Goal: Transaction & Acquisition: Purchase product/service

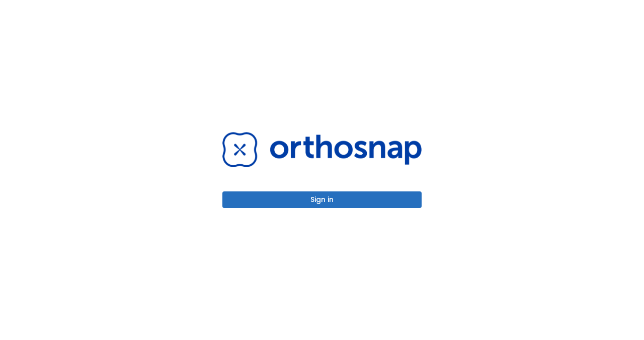
click at [299, 204] on button "Sign in" at bounding box center [322, 199] width 199 height 17
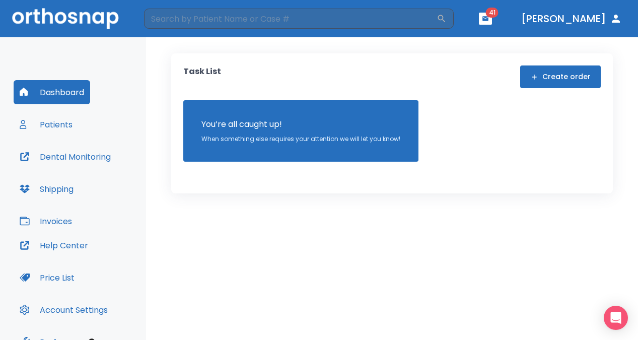
click at [64, 122] on button "Patients" at bounding box center [46, 124] width 65 height 24
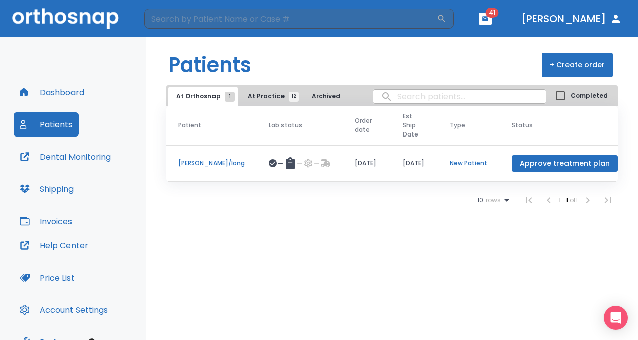
click at [264, 95] on span "At Practice 12" at bounding box center [271, 96] width 46 height 9
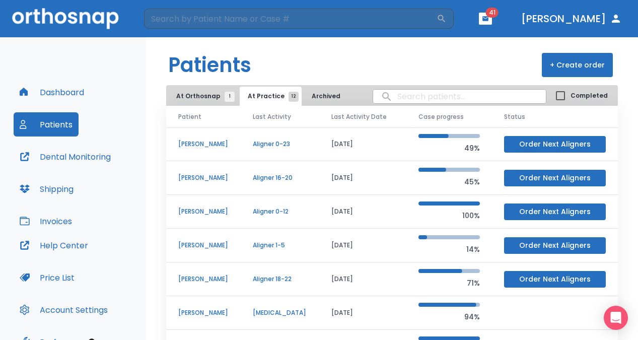
click at [199, 149] on p "[PERSON_NAME]" at bounding box center [203, 143] width 50 height 9
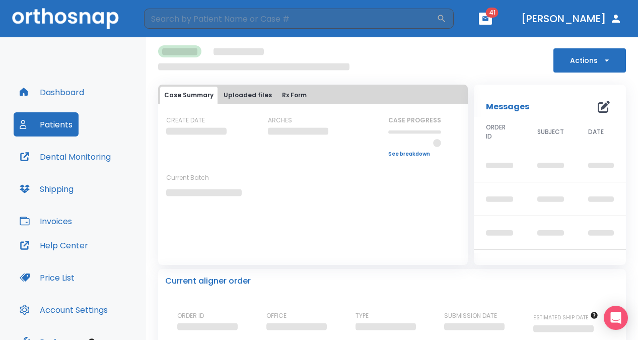
click at [503, 109] on p "Messages" at bounding box center [507, 107] width 43 height 12
click at [588, 58] on button "Actions" at bounding box center [589, 60] width 73 height 24
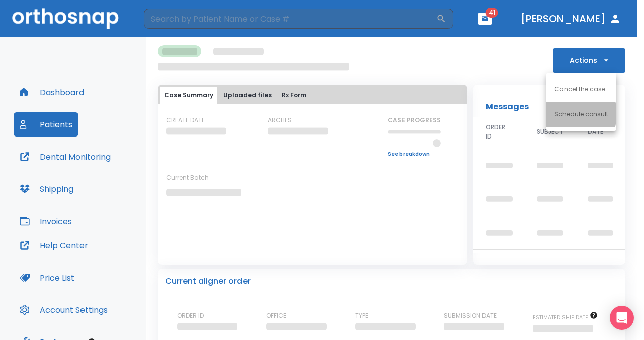
click at [565, 114] on p "Schedule consult" at bounding box center [582, 114] width 54 height 9
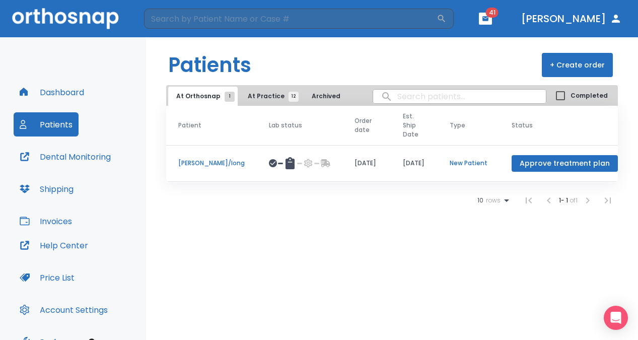
click at [269, 96] on span "At Practice 12" at bounding box center [271, 96] width 46 height 9
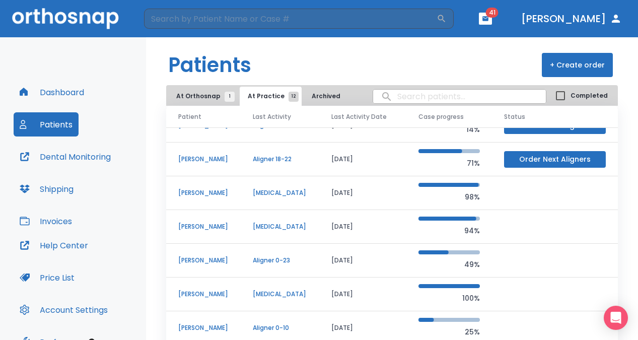
scroll to position [95, 0]
click at [200, 257] on p "[PERSON_NAME]" at bounding box center [203, 260] width 50 height 9
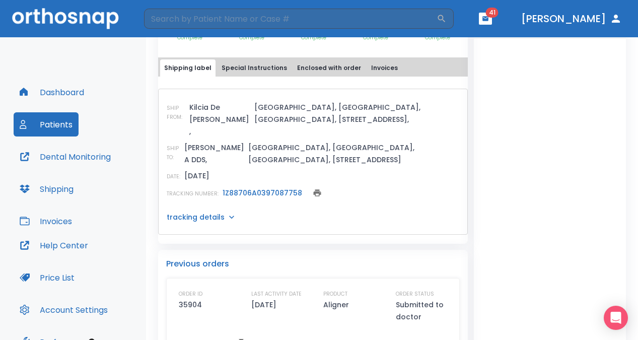
scroll to position [441, 0]
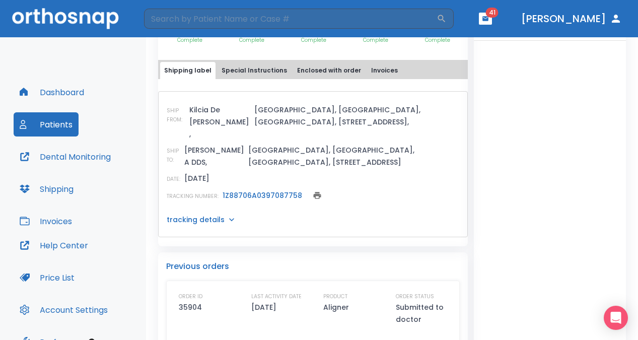
click at [227, 214] on icon at bounding box center [232, 219] width 10 height 10
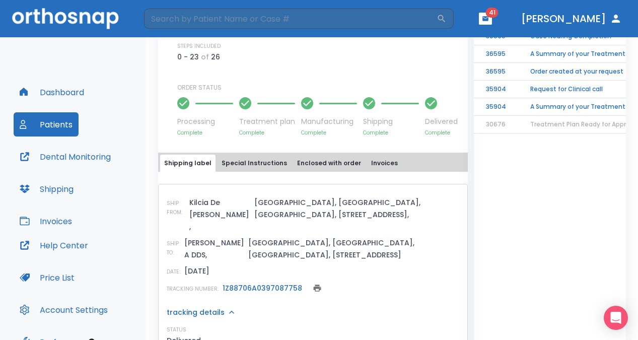
scroll to position [347, 0]
click at [253, 155] on button "Special Instructions" at bounding box center [255, 163] width 74 height 17
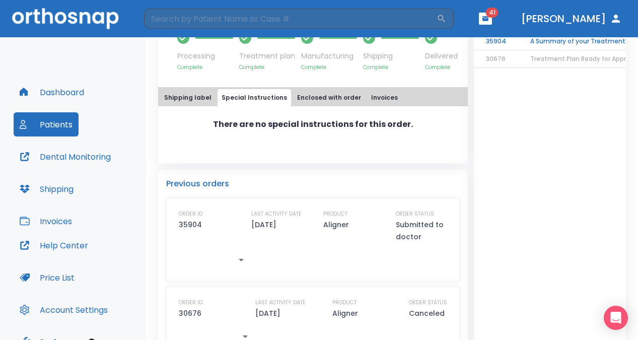
scroll to position [412, 0]
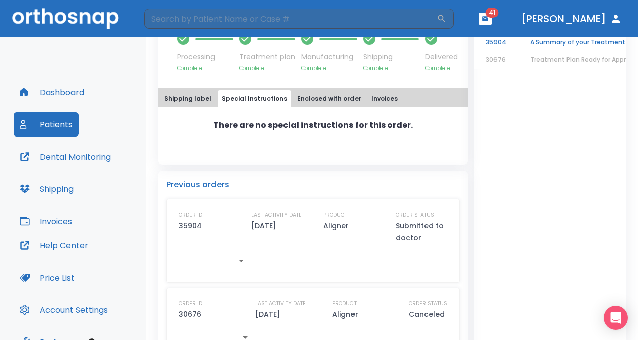
click at [315, 119] on p "There are no special instructions for this order." at bounding box center [313, 125] width 200 height 12
click at [314, 119] on p "There are no special instructions for this order." at bounding box center [313, 125] width 200 height 12
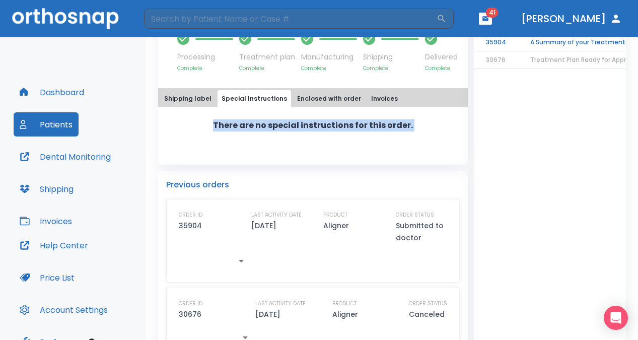
click at [314, 119] on p "There are no special instructions for this order." at bounding box center [313, 125] width 200 height 12
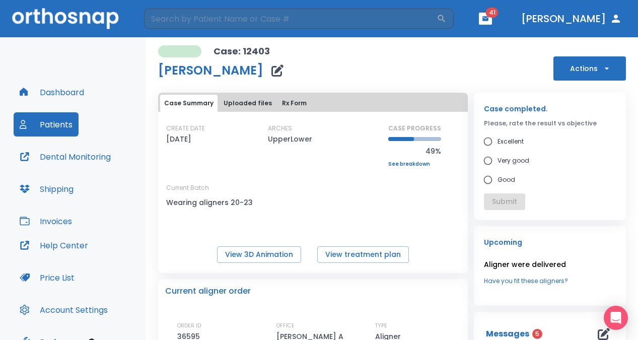
scroll to position [0, 0]
click at [567, 71] on button "Actions" at bounding box center [589, 68] width 73 height 24
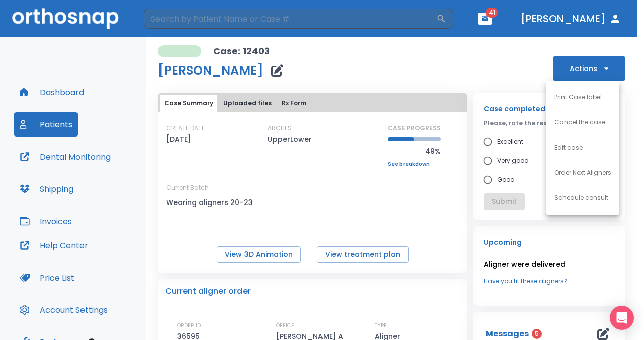
click at [562, 200] on p "Schedule consult" at bounding box center [582, 197] width 54 height 9
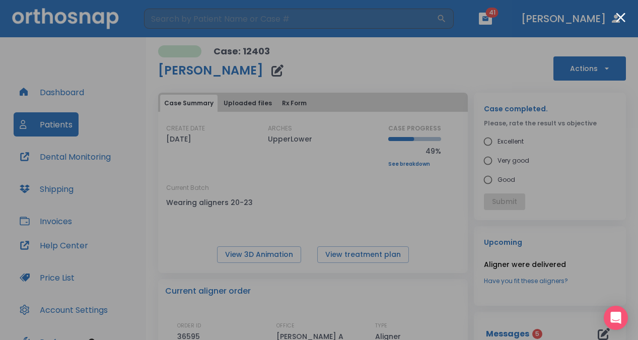
click at [582, 69] on div at bounding box center [319, 170] width 638 height 340
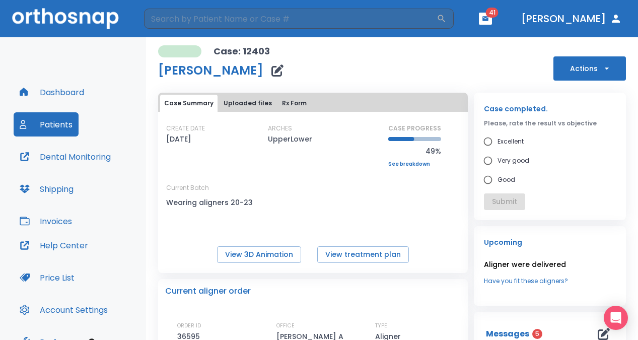
click at [582, 69] on button "Actions" at bounding box center [589, 68] width 73 height 24
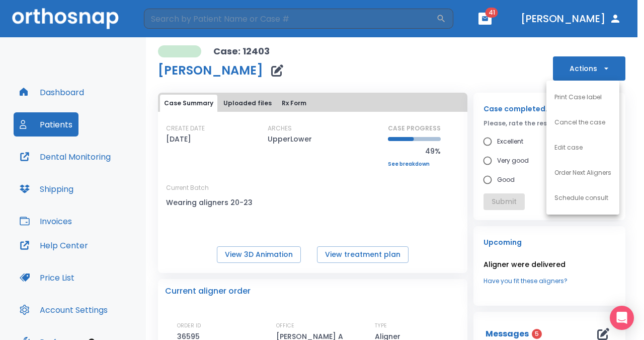
click at [574, 144] on p "Edit case" at bounding box center [569, 147] width 28 height 9
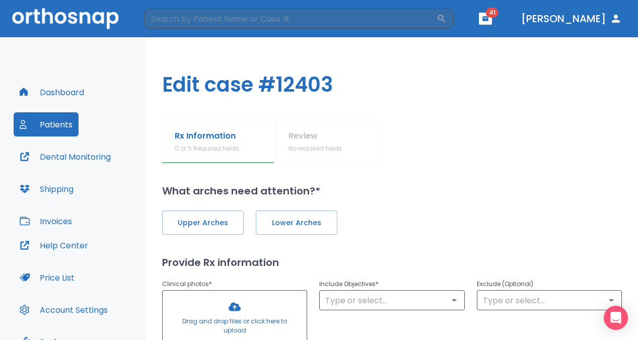
type input "0"
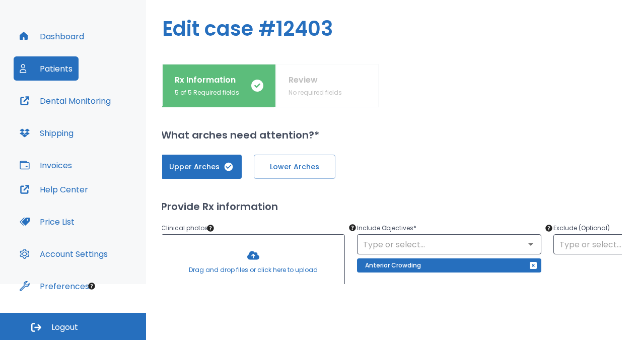
scroll to position [0, 1]
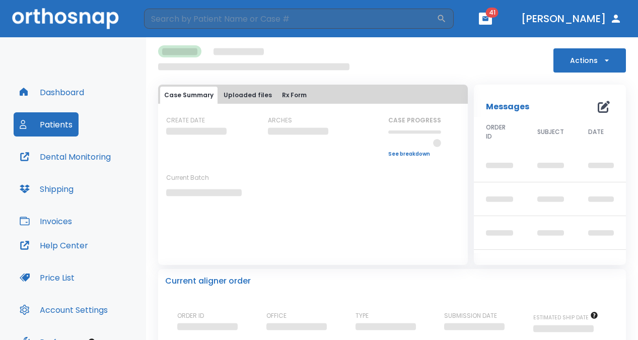
click at [573, 59] on button "Actions" at bounding box center [589, 60] width 73 height 24
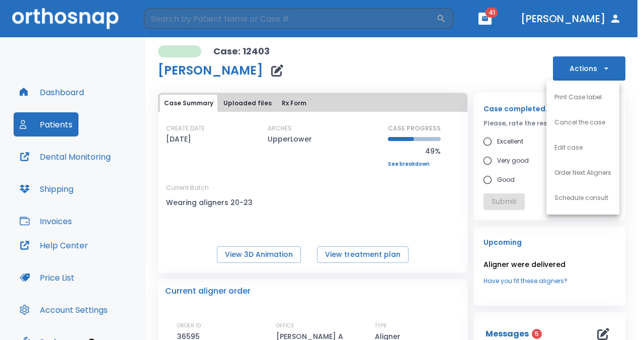
click at [574, 175] on p "Order Next Aligners" at bounding box center [583, 172] width 57 height 9
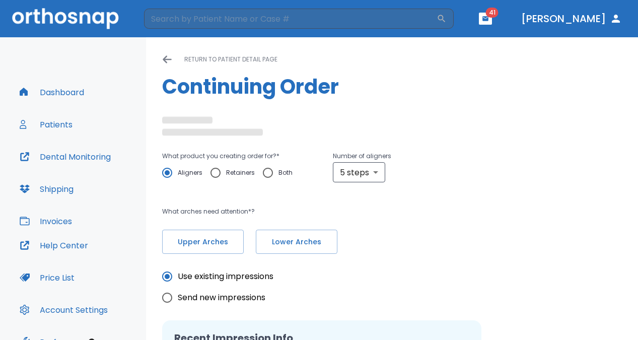
radio input "false"
radio input "true"
type textarea "patient only wants to do uppers only. I took new impressions and am getting out…"
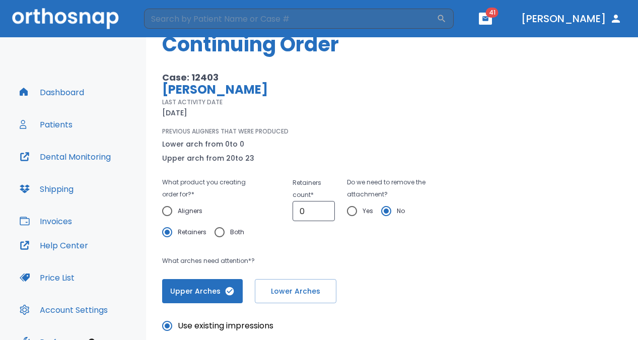
scroll to position [43, 0]
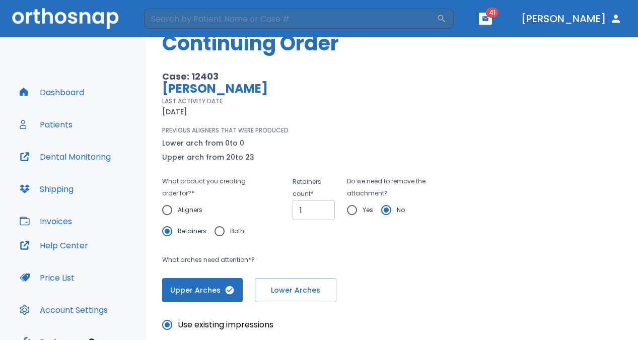
click at [323, 207] on input "1" at bounding box center [314, 210] width 43 height 20
click at [323, 207] on input "2" at bounding box center [314, 210] width 43 height 20
type input "3"
click at [323, 207] on input "3" at bounding box center [314, 210] width 43 height 20
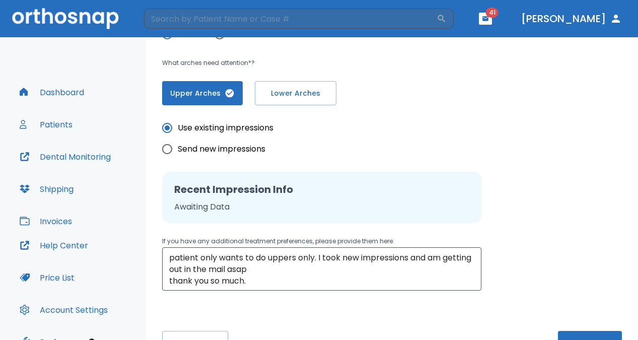
scroll to position [251, 0]
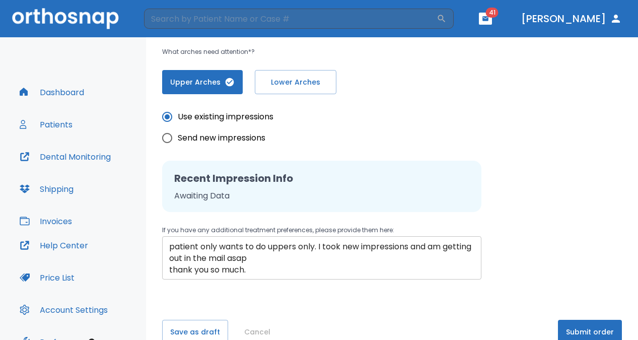
click at [251, 275] on div "patient only wants to do uppers only. I took new impressions and am getting out…" at bounding box center [321, 257] width 319 height 43
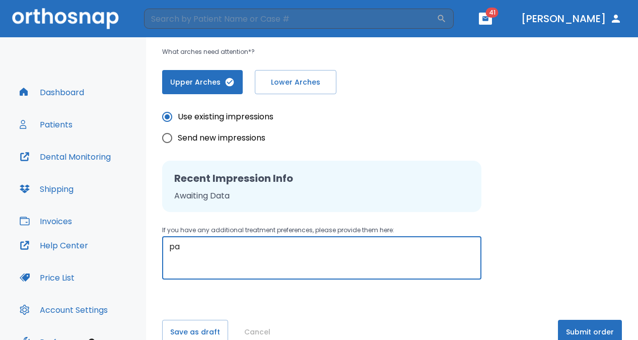
type textarea "p"
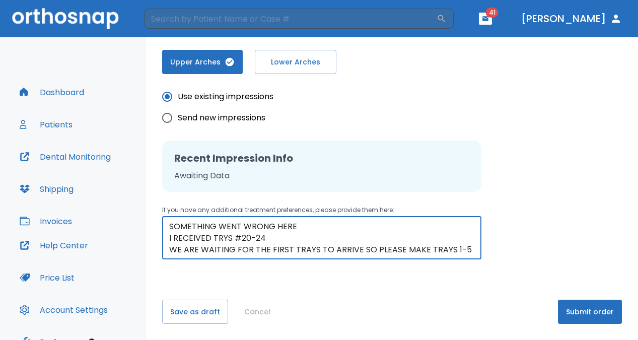
scroll to position [271, 0]
type textarea "SOMETHING WENT WRONG HERE I RECEIVED TRYS #20-24 WE ARE WAITING FOR THE FIRST T…"
click at [567, 312] on button "Submit order" at bounding box center [590, 312] width 64 height 24
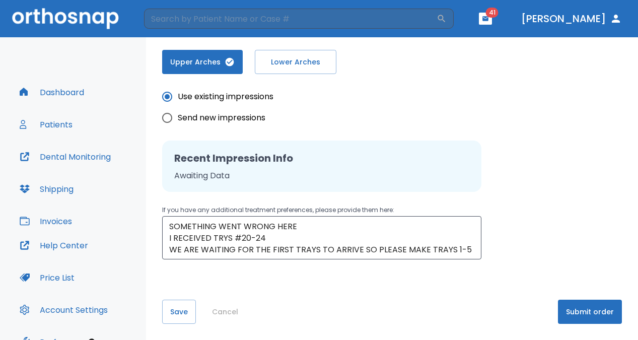
click at [567, 312] on button "Submit order" at bounding box center [590, 312] width 64 height 24
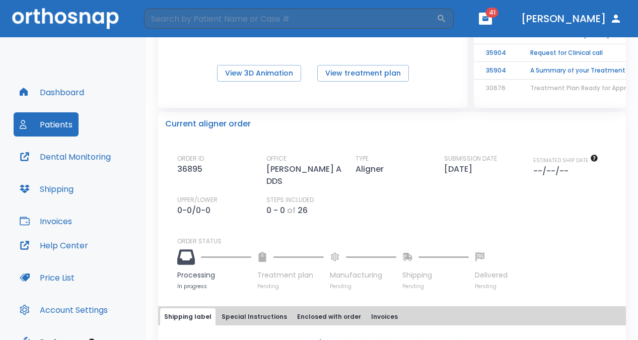
scroll to position [166, 0]
